Goal: Information Seeking & Learning: Understand process/instructions

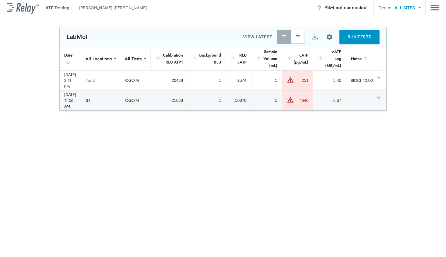
click at [303, 39] on div "LabMol VIEW LATEST RUN TESTS" at bounding box center [223, 37] width 327 height 20
click at [297, 39] on img "button" at bounding box center [298, 37] width 6 height 6
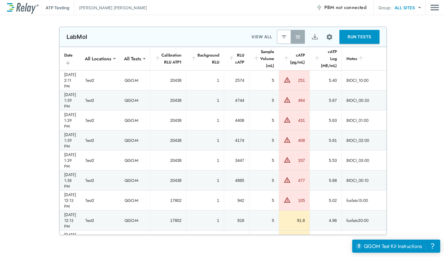
click at [434, 10] on img "Main menu" at bounding box center [434, 7] width 9 height 11
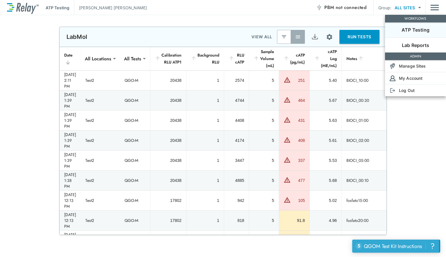
click at [421, 244] on div "QGOM Test Kit Instructions" at bounding box center [393, 247] width 58 height 8
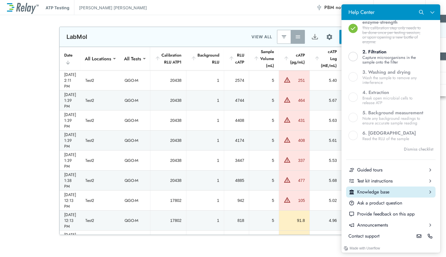
scroll to position [192, 0]
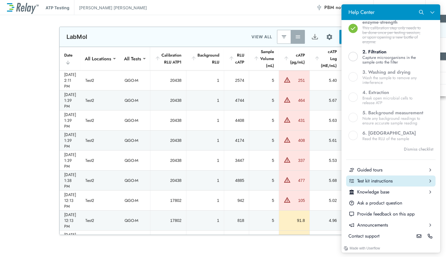
click at [378, 178] on div "Test kit instructions" at bounding box center [390, 181] width 67 height 6
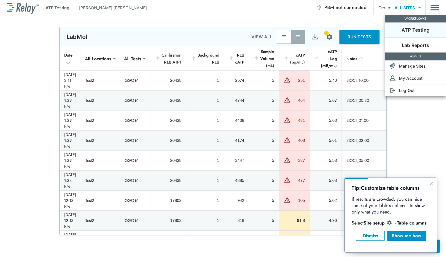
scroll to position [0, 0]
click at [401, 238] on div "Show me how" at bounding box center [407, 236] width 30 height 7
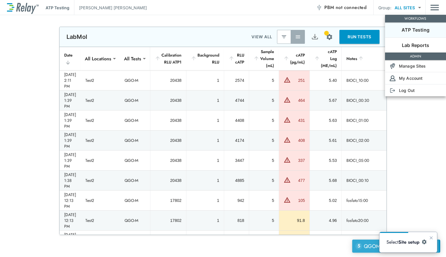
click at [378, 243] on div "QGOM Test Kit Instructions" at bounding box center [393, 247] width 58 height 8
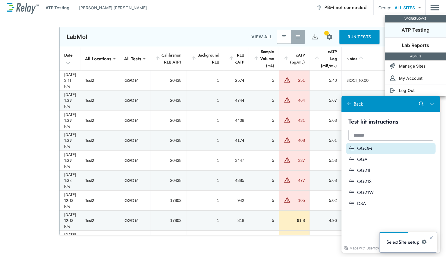
click at [368, 145] on div "QGOM" at bounding box center [395, 148] width 76 height 6
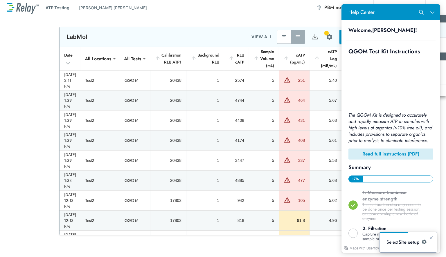
click at [384, 157] on b "Read full instructions (PDF)" at bounding box center [390, 154] width 57 height 7
